Goal: Task Accomplishment & Management: Manage account settings

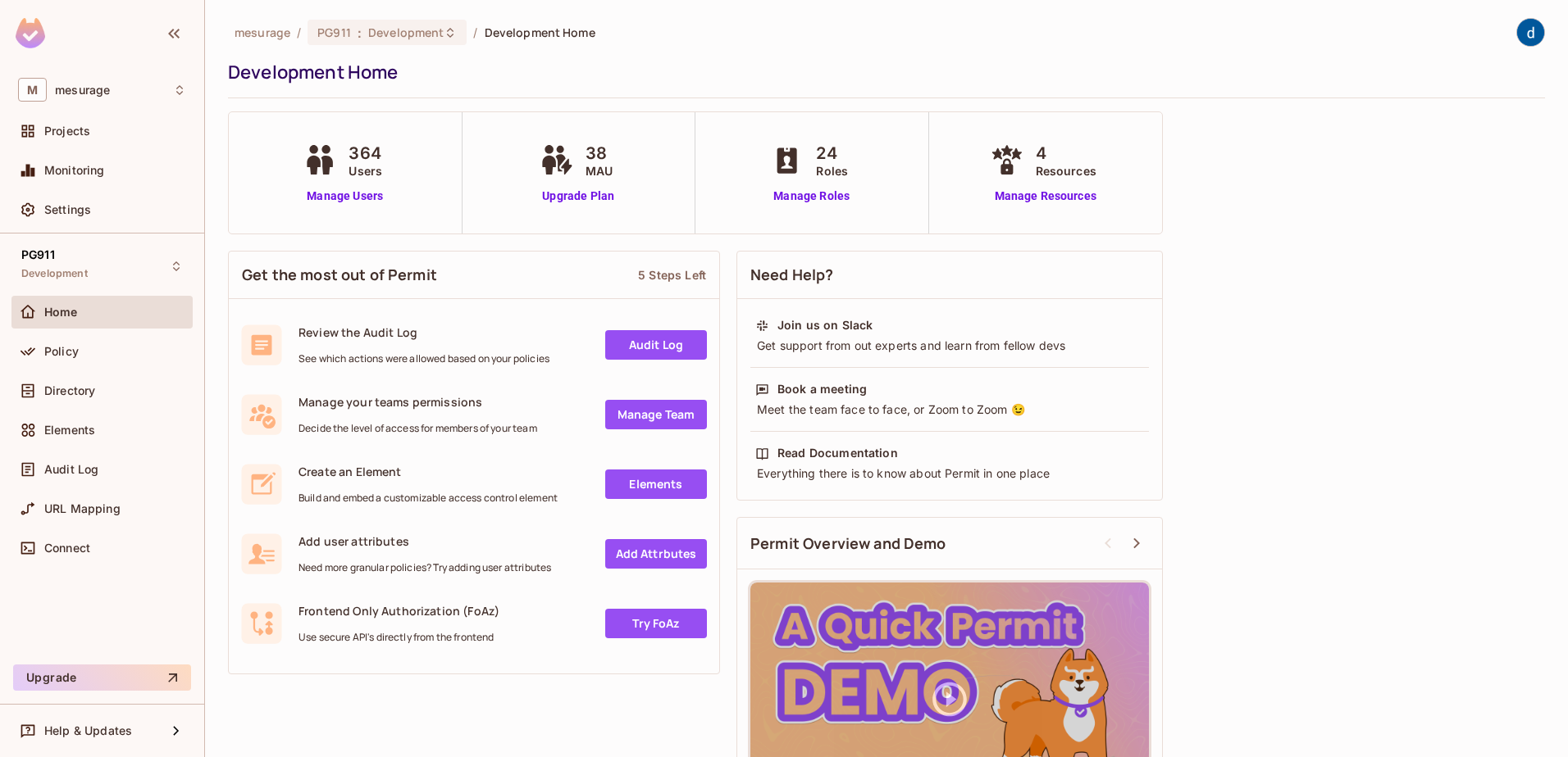
click at [1252, 76] on div "Development Home" at bounding box center [882, 72] width 1309 height 24
click at [1252, 28] on img at bounding box center [1530, 32] width 27 height 27
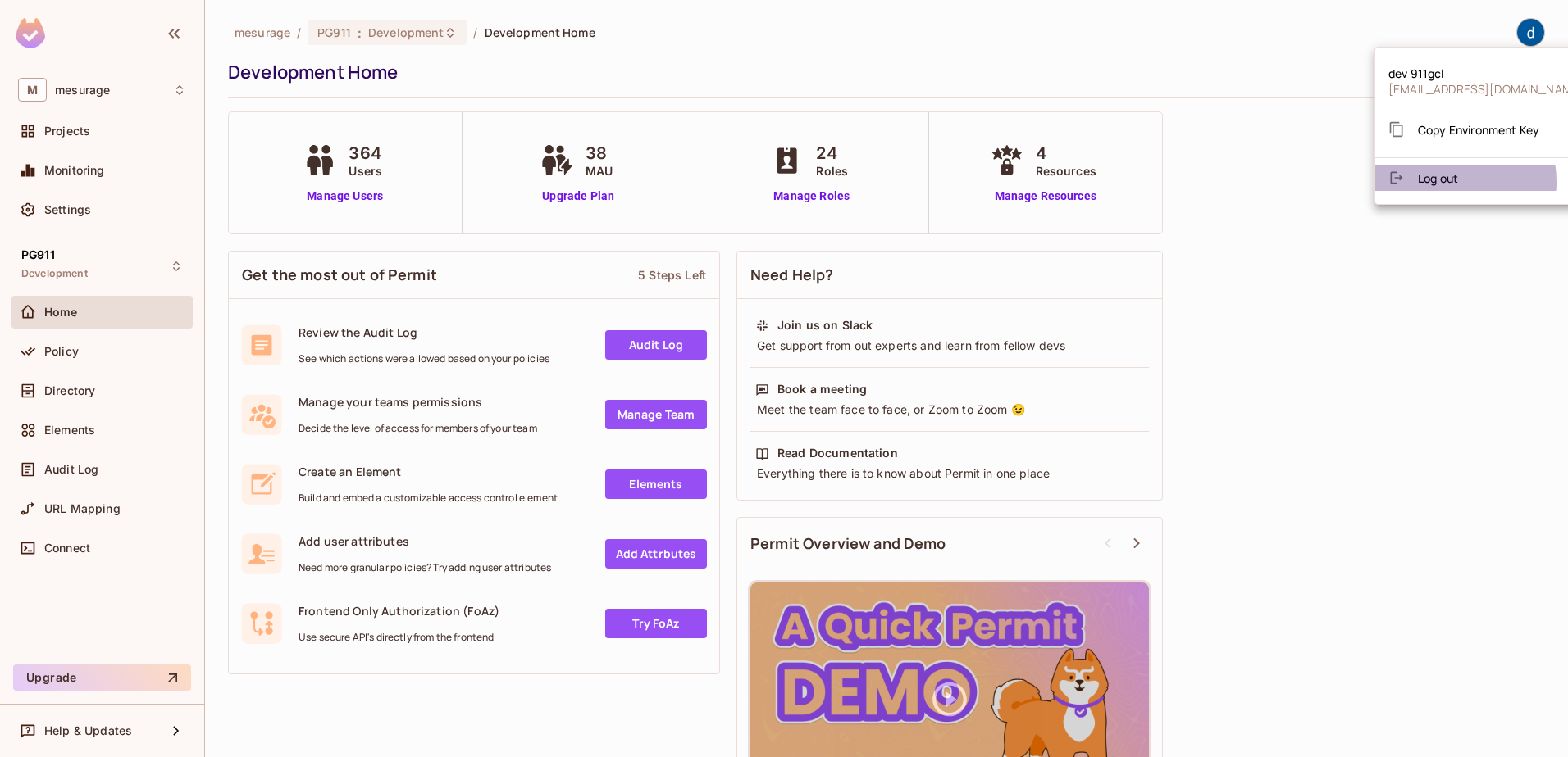
click at [1252, 182] on span "Log out" at bounding box center [1438, 179] width 41 height 16
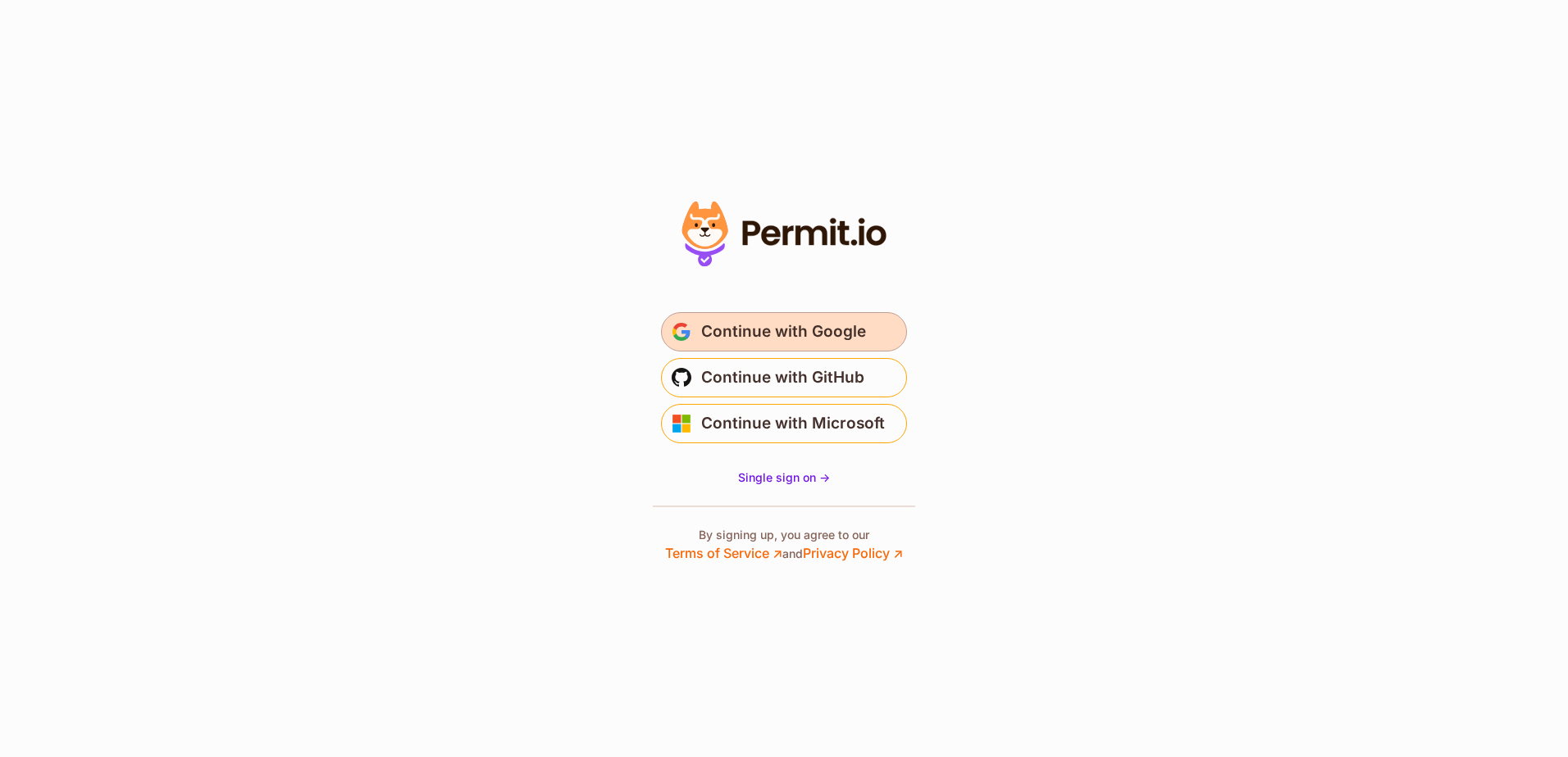
click at [767, 334] on span "Continue with Google" at bounding box center [783, 331] width 165 height 26
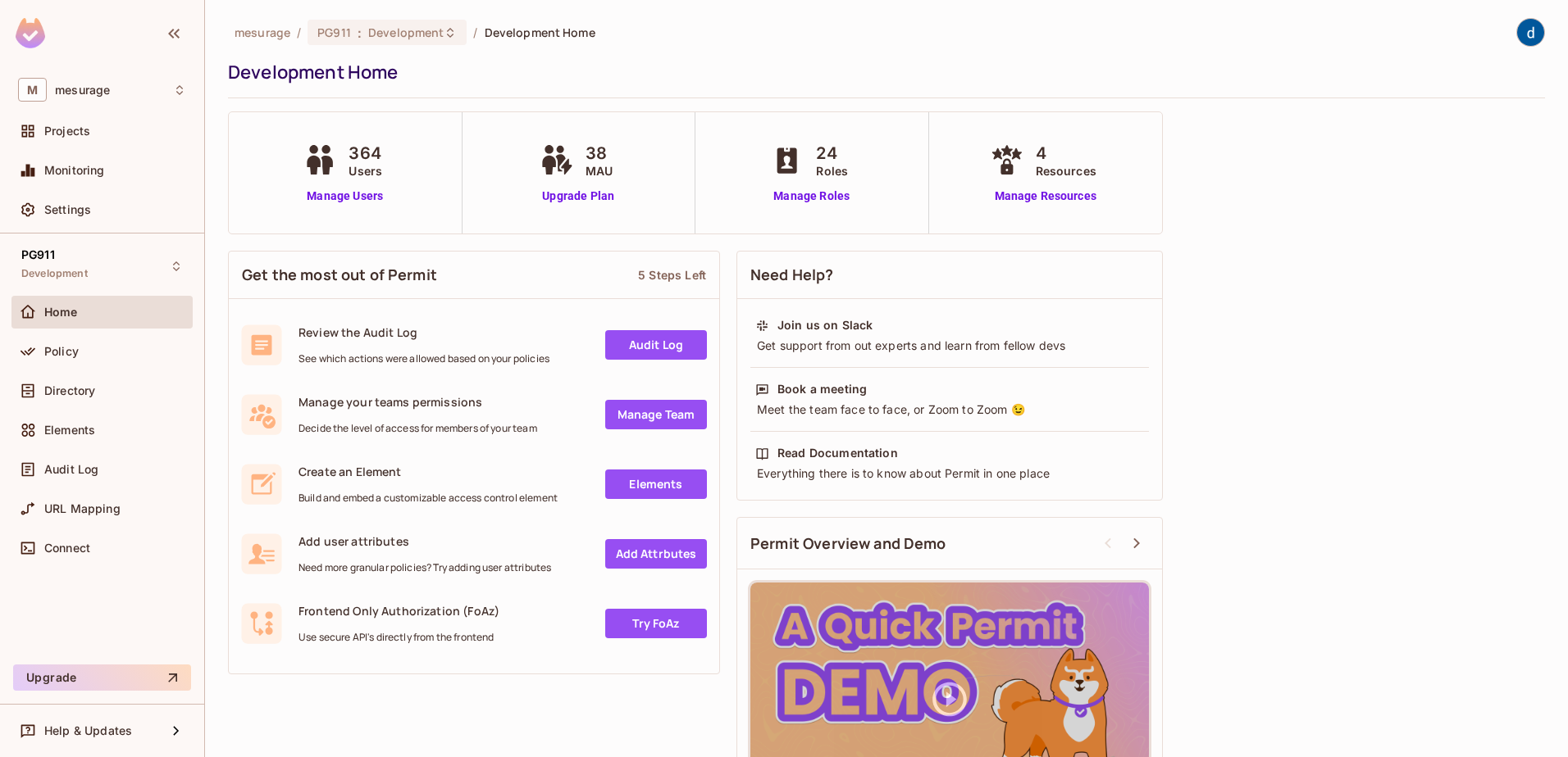
drag, startPoint x: 1510, startPoint y: 34, endPoint x: 1505, endPoint y: 24, distance: 11.2
click at [1516, 24] on div at bounding box center [1530, 32] width 28 height 28
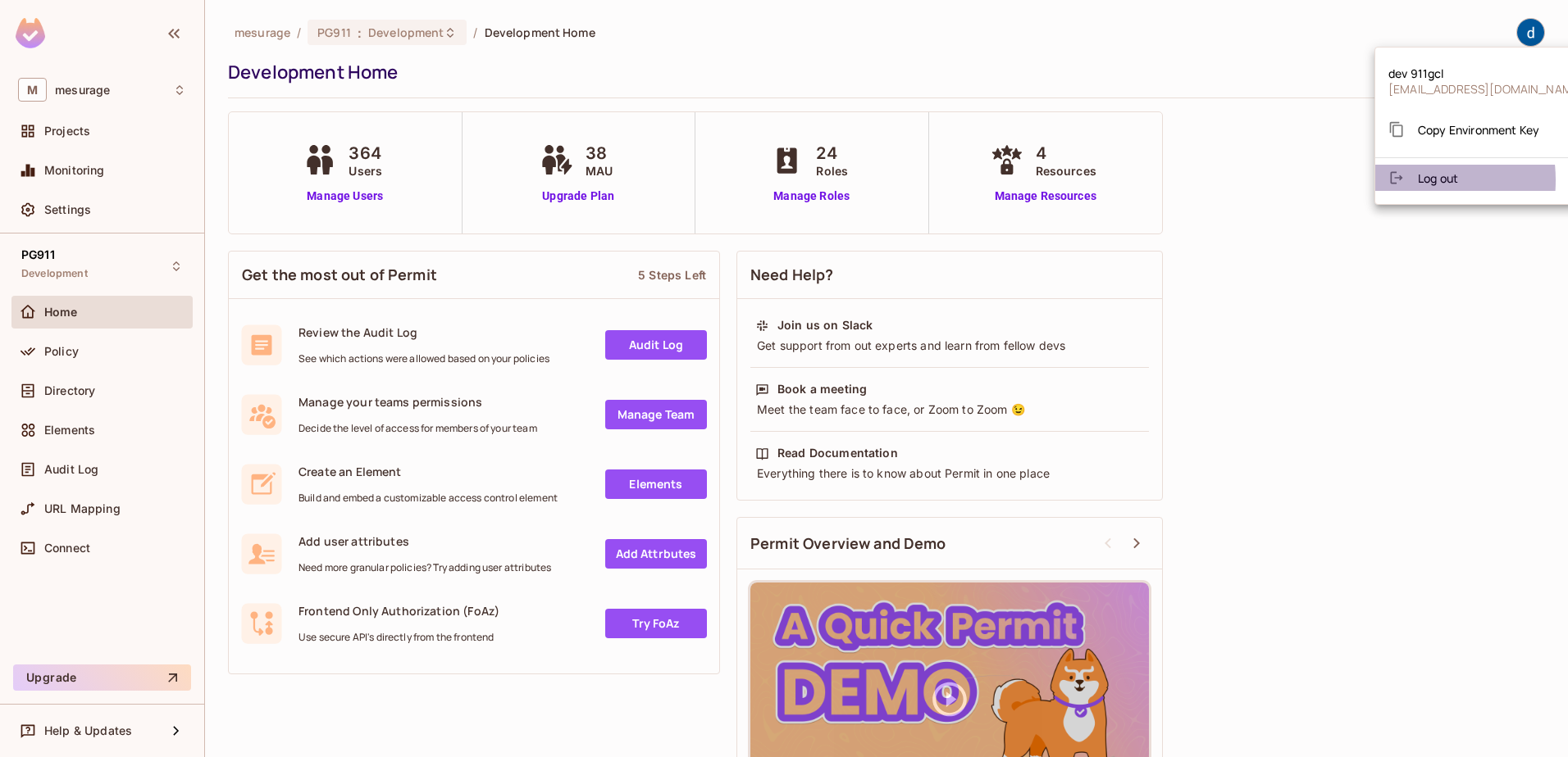
click at [1395, 180] on icon at bounding box center [1396, 178] width 16 height 16
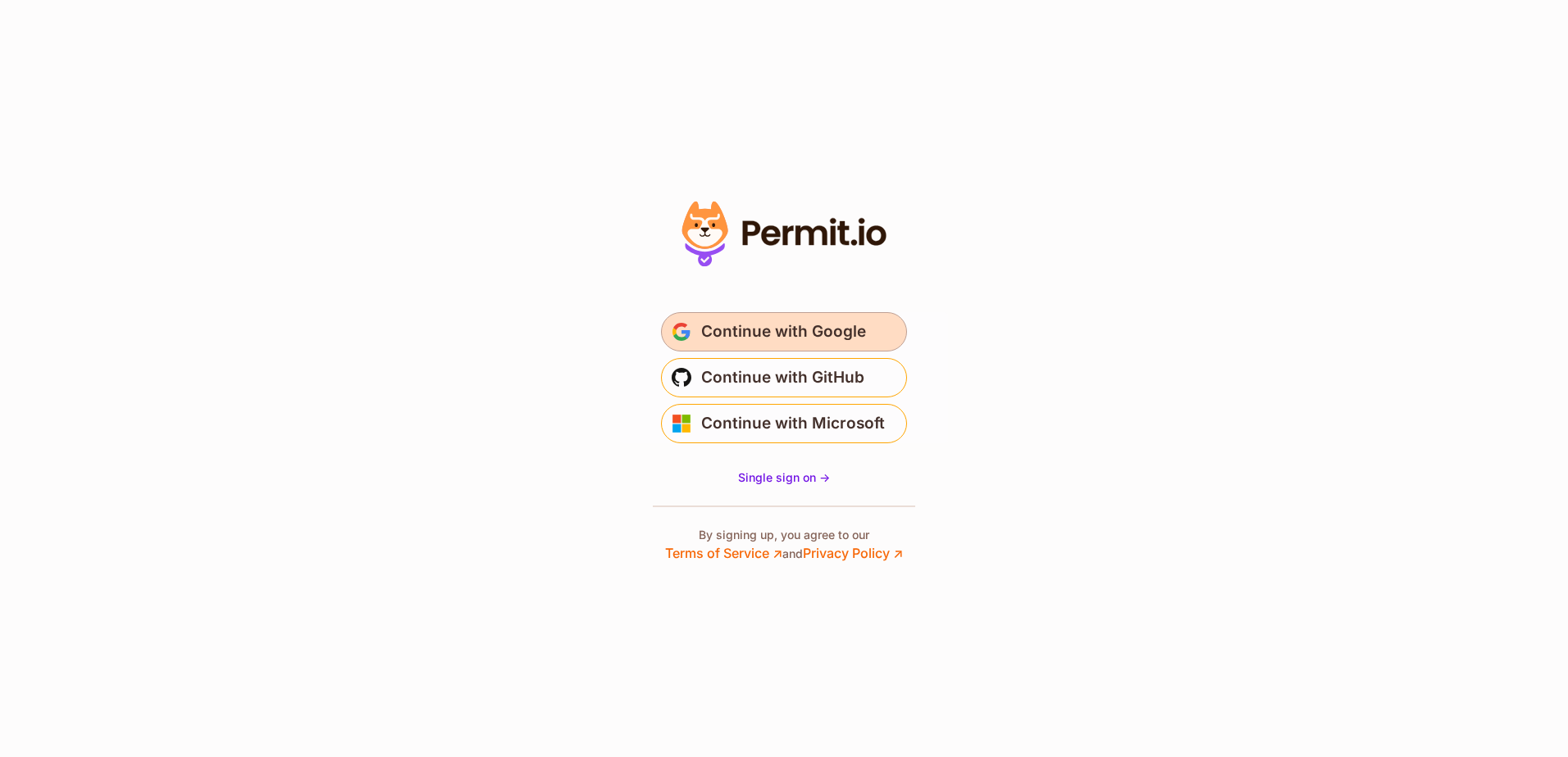
drag, startPoint x: 767, startPoint y: 336, endPoint x: 747, endPoint y: 329, distance: 21.2
click at [747, 329] on span "Continue with Google" at bounding box center [783, 331] width 165 height 26
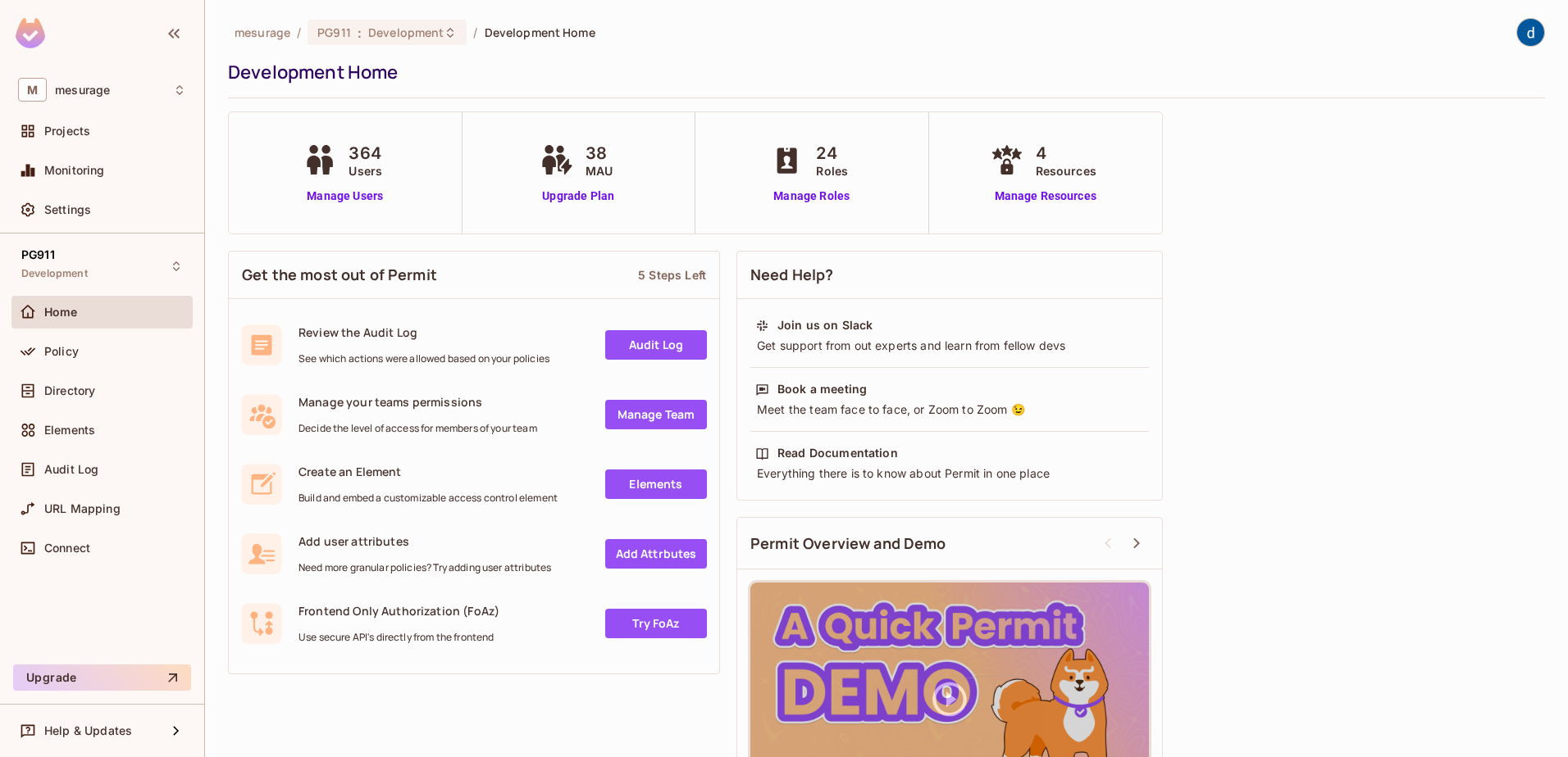
click at [1517, 26] on img at bounding box center [1530, 32] width 27 height 27
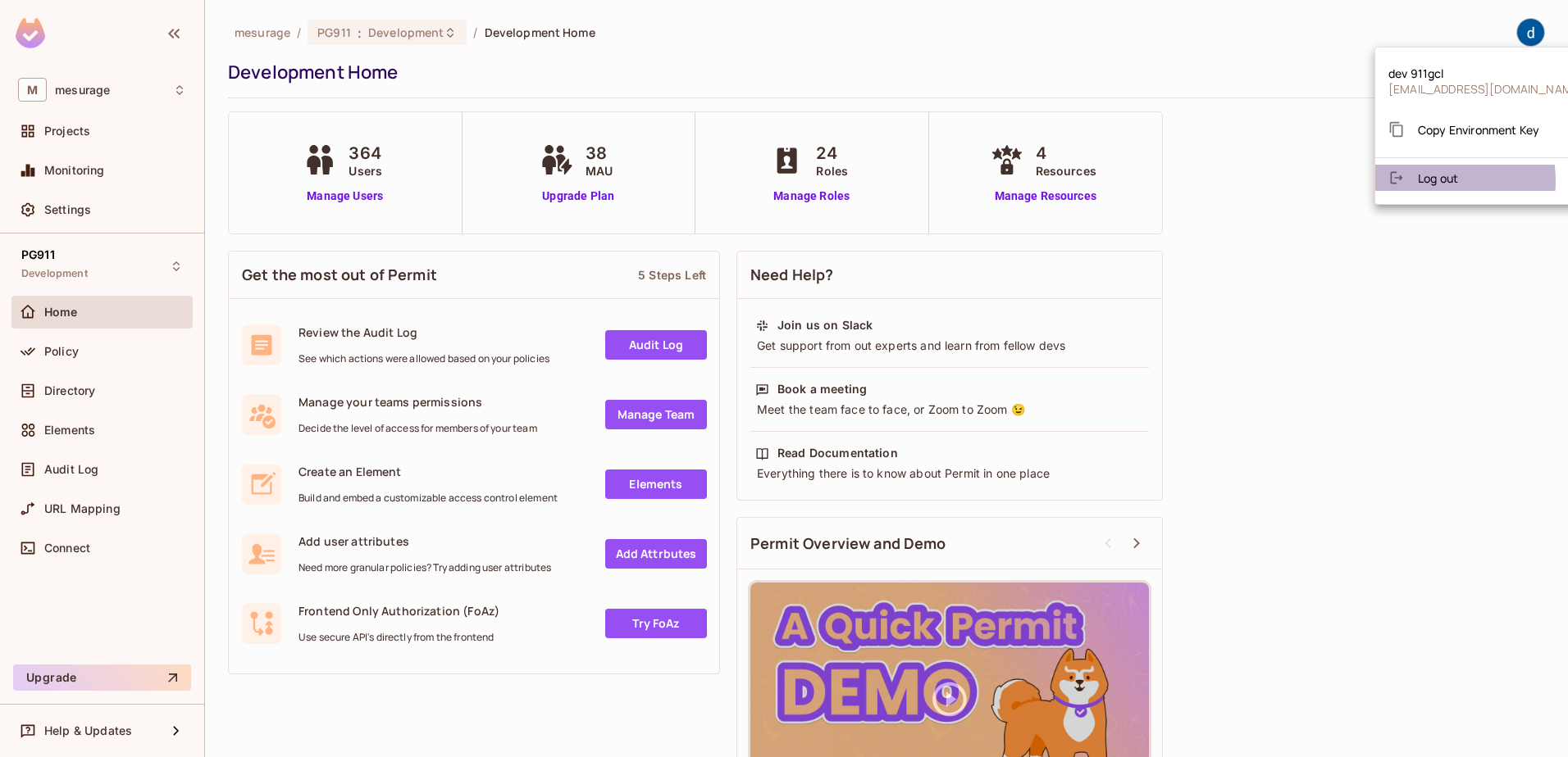
click at [1426, 180] on span "Log out" at bounding box center [1438, 179] width 41 height 16
